Goal: Task Accomplishment & Management: Manage account settings

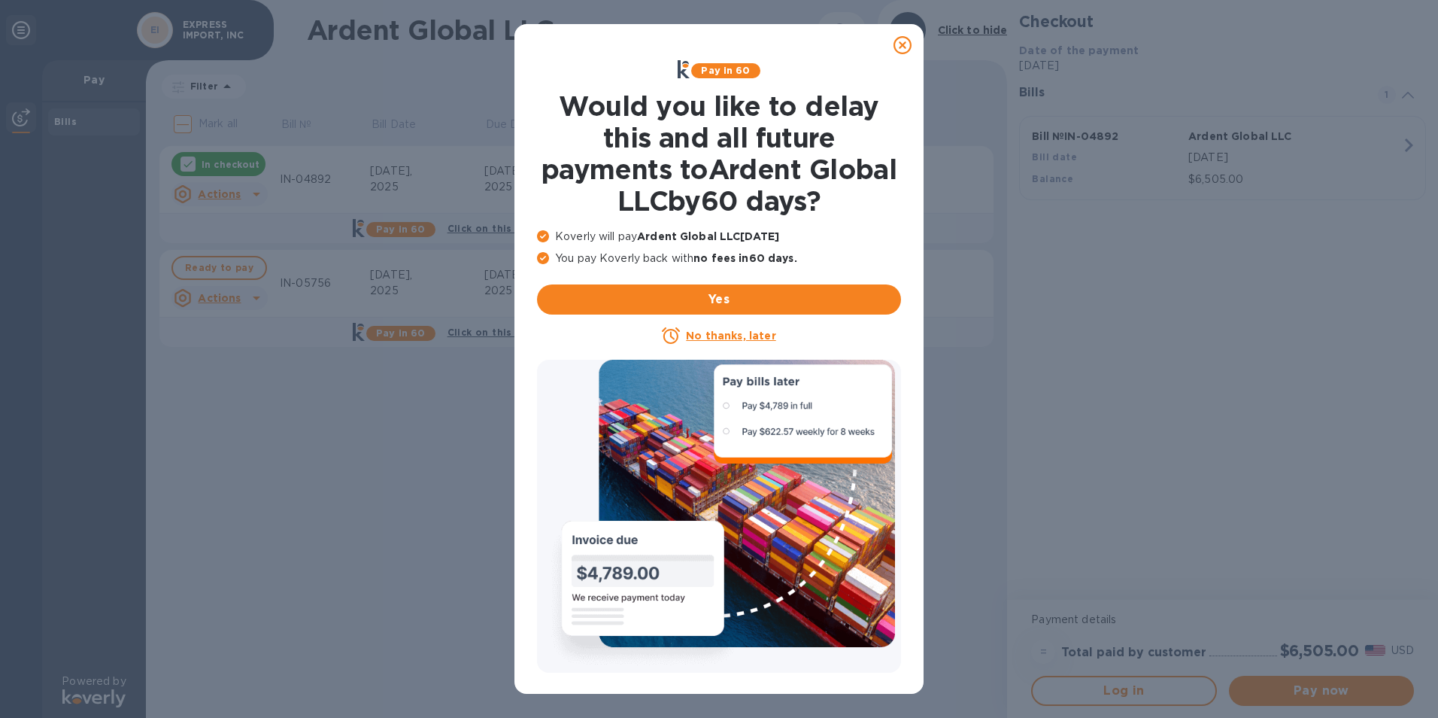
click at [906, 44] on icon at bounding box center [903, 45] width 18 height 18
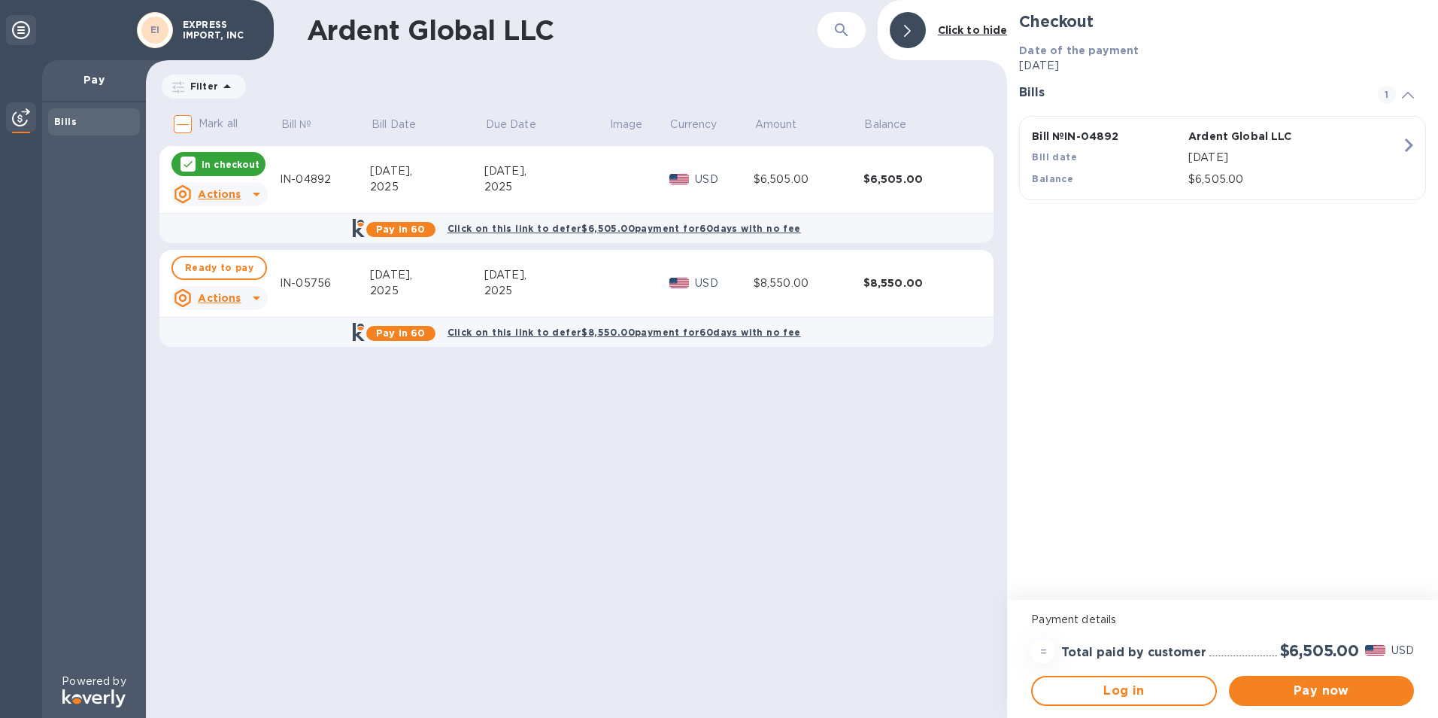
click at [301, 286] on div "IN-05756" at bounding box center [325, 283] width 90 height 16
click at [224, 302] on u "Actions" at bounding box center [219, 298] width 43 height 12
click at [260, 359] on b "Open bill" at bounding box center [239, 359] width 50 height 12
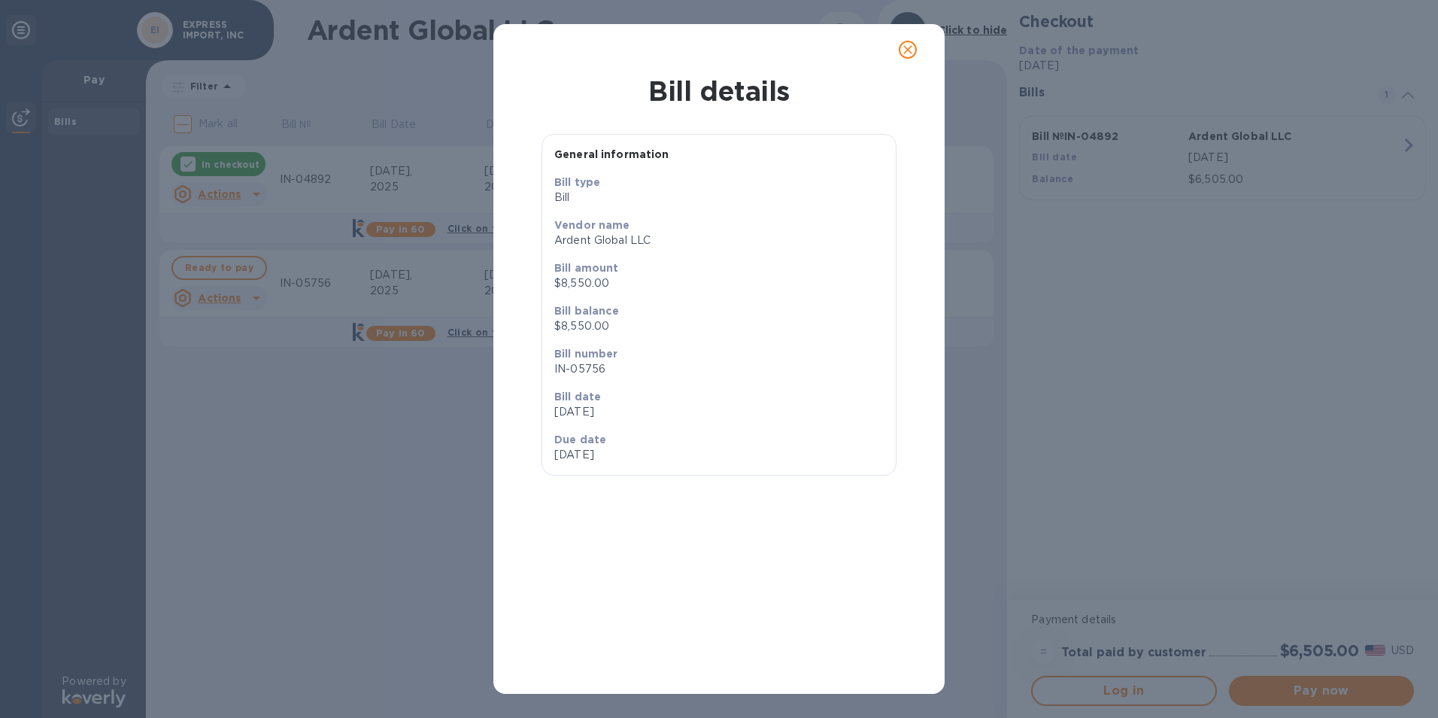
click at [910, 53] on icon "close" at bounding box center [907, 49] width 9 height 9
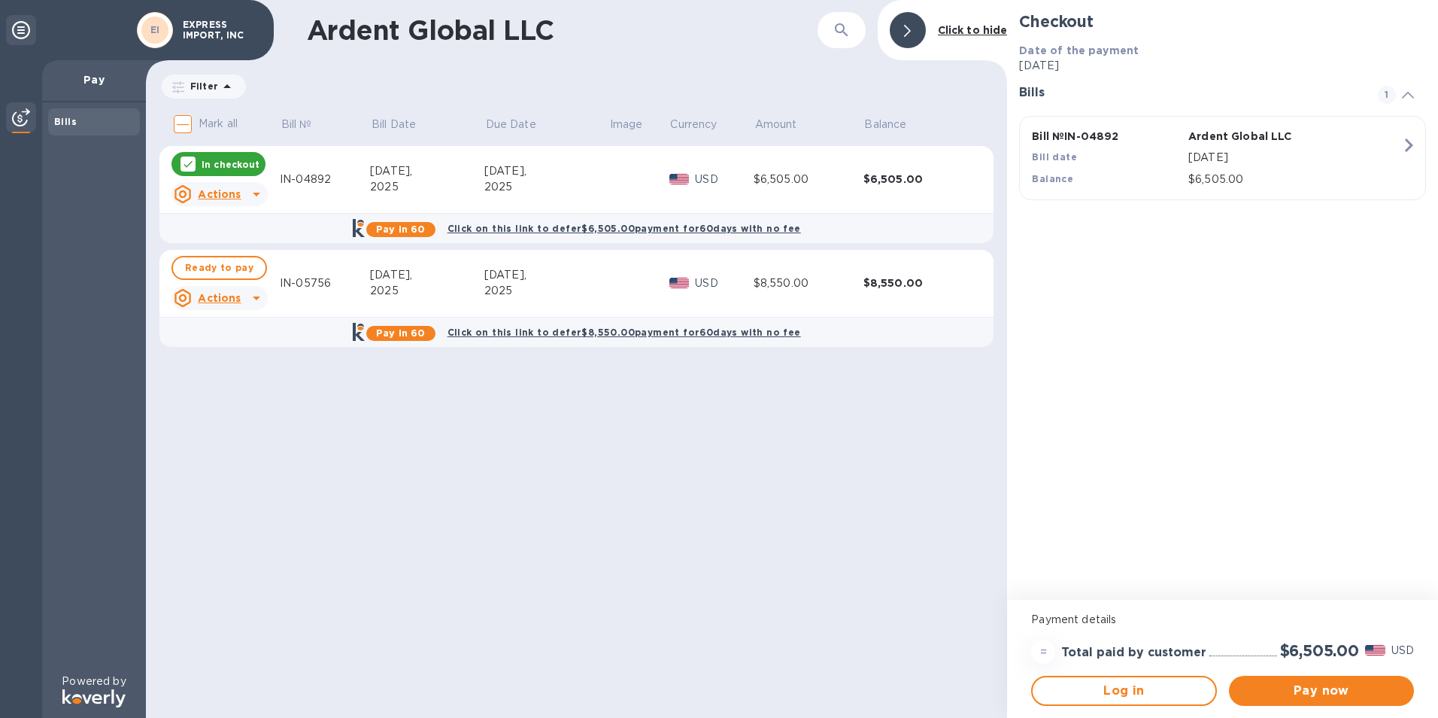
click at [181, 162] on div at bounding box center [188, 163] width 15 height 15
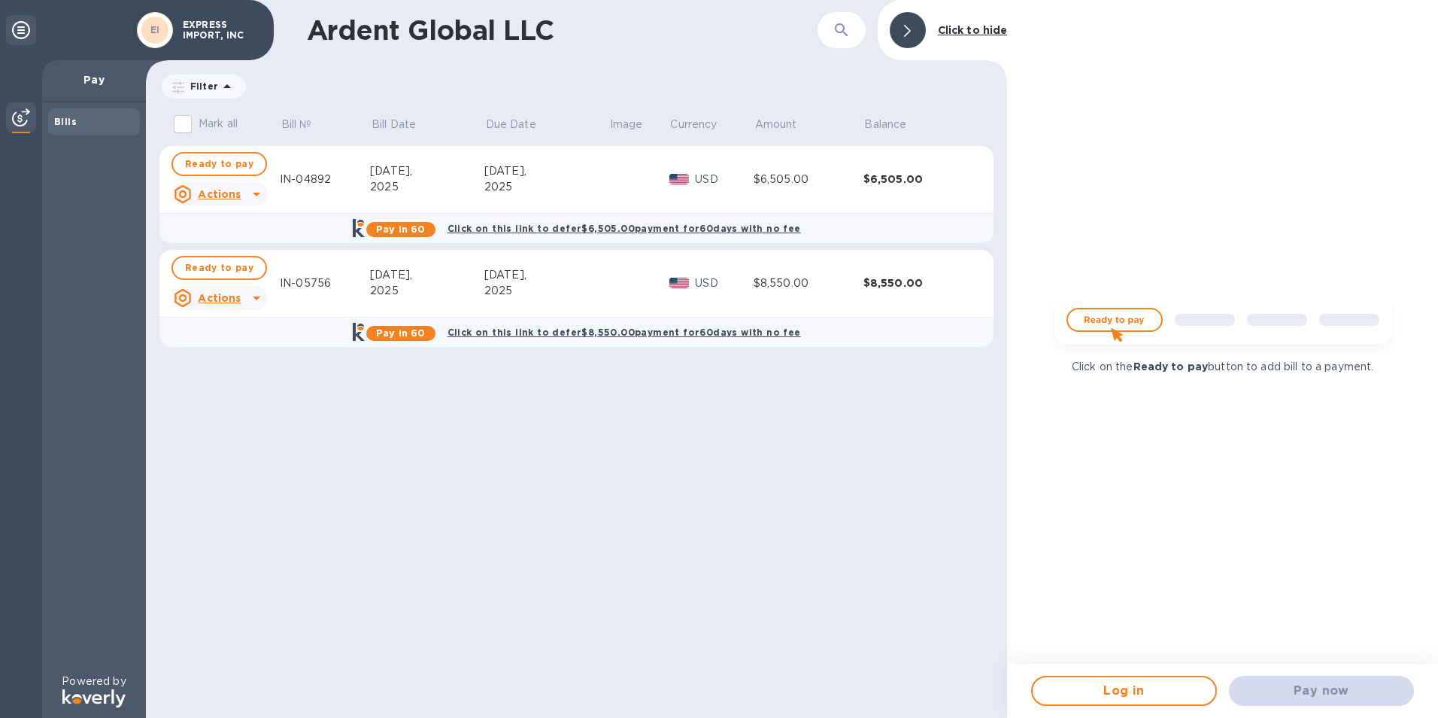
click at [251, 195] on icon at bounding box center [256, 194] width 18 height 18
click at [254, 257] on b "Open bill" at bounding box center [239, 255] width 50 height 12
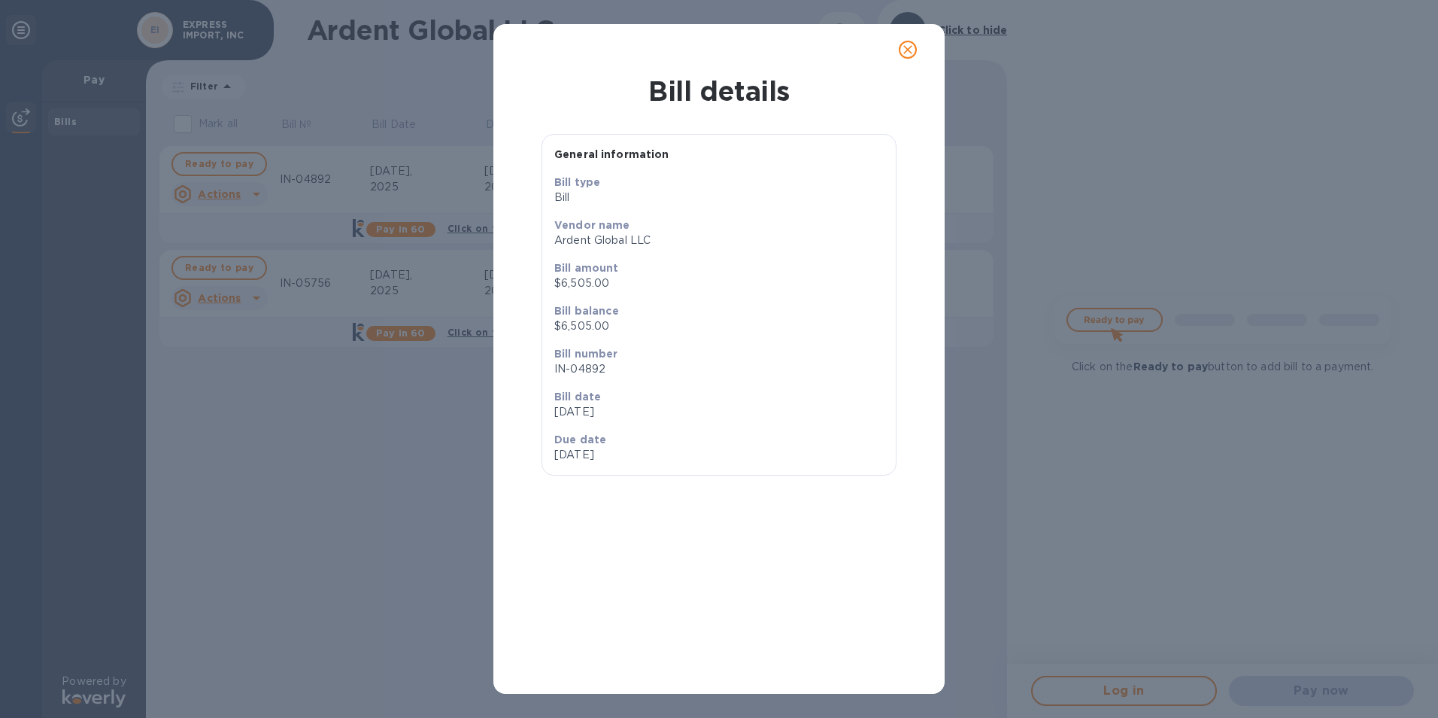
click at [907, 50] on icon "close" at bounding box center [907, 49] width 15 height 15
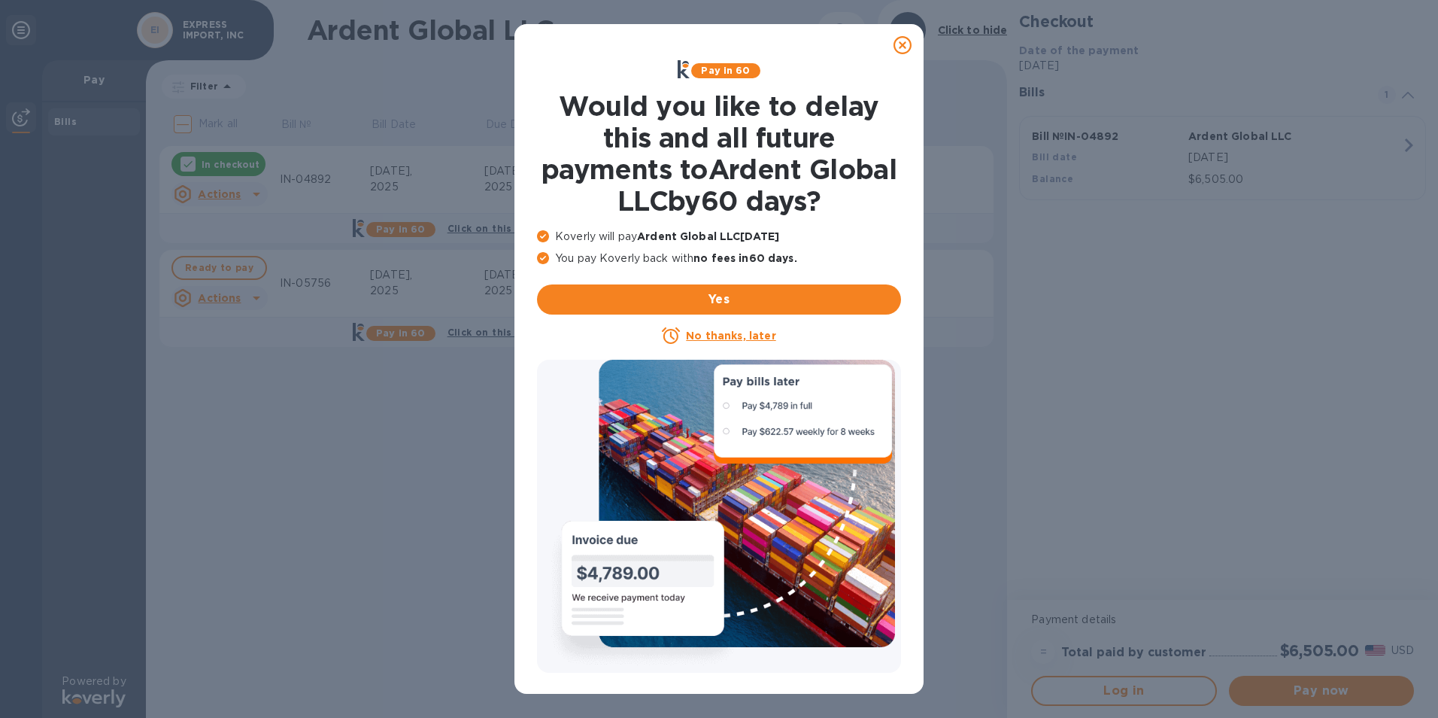
click at [903, 47] on icon at bounding box center [903, 45] width 18 height 18
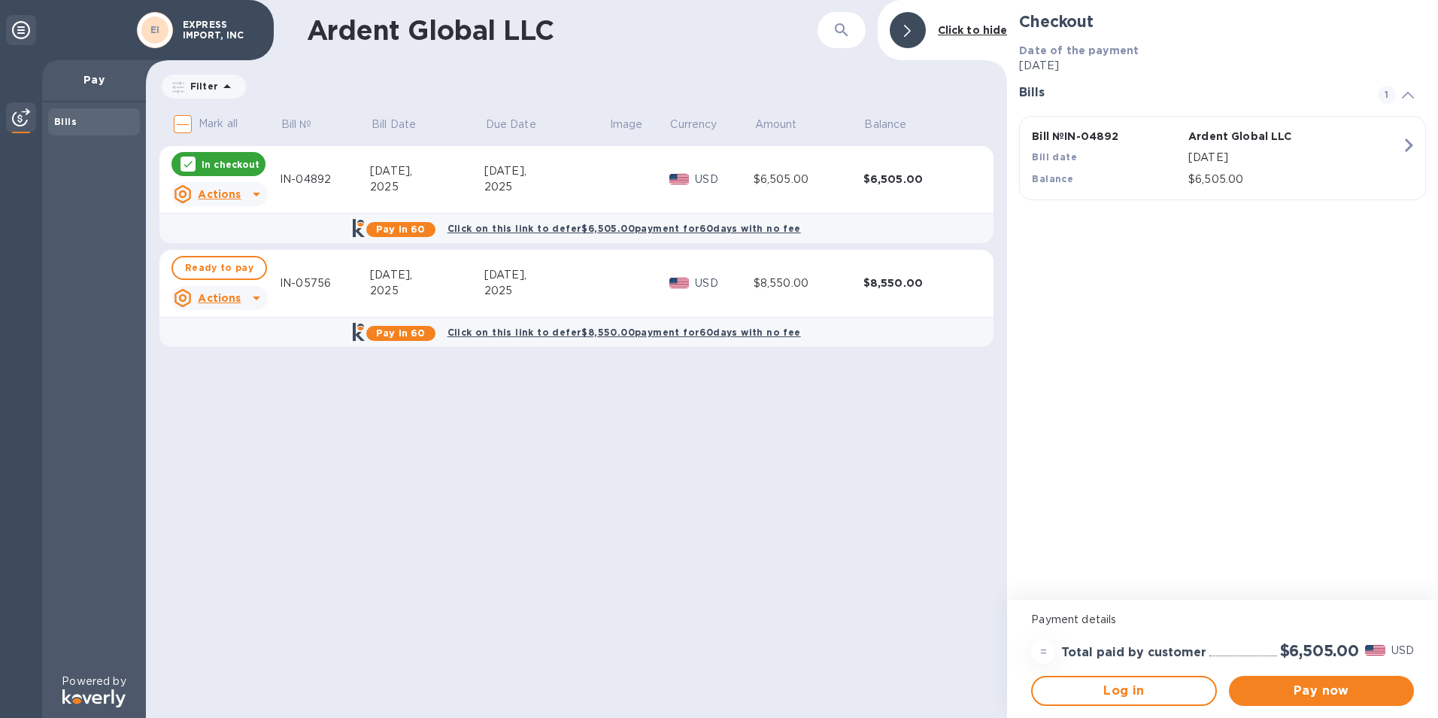
click at [190, 164] on icon at bounding box center [188, 164] width 12 height 12
